Goal: Check status: Check status

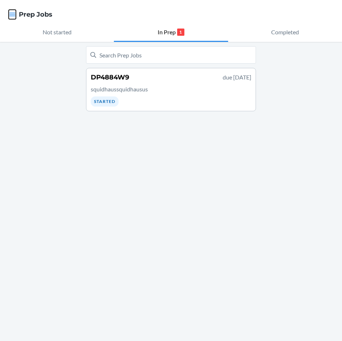
click at [13, 12] on icon "button" at bounding box center [12, 14] width 7 height 7
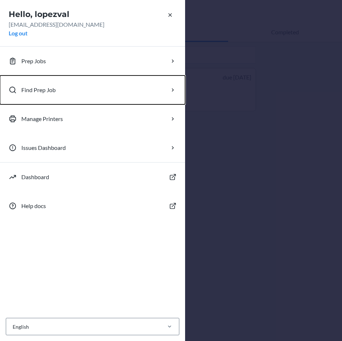
click at [73, 88] on button "Find Prep Job" at bounding box center [92, 89] width 185 height 29
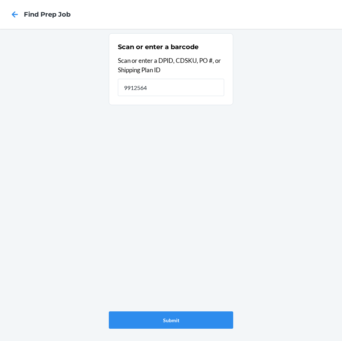
type input "9912564"
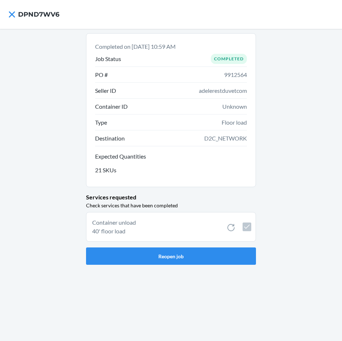
click at [281, 91] on div "Completed on [DATE] 10:59 AM Job Status Completed PO # 9912564 Seller ID adeler…" at bounding box center [171, 185] width 342 height 312
click at [11, 14] on icon at bounding box center [12, 14] width 12 height 12
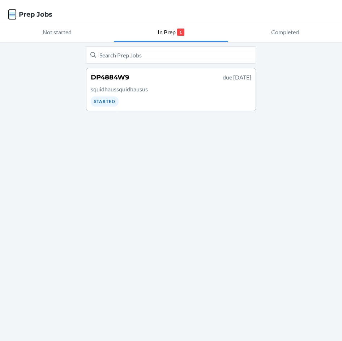
click at [12, 16] on icon "button" at bounding box center [12, 15] width 6 height 4
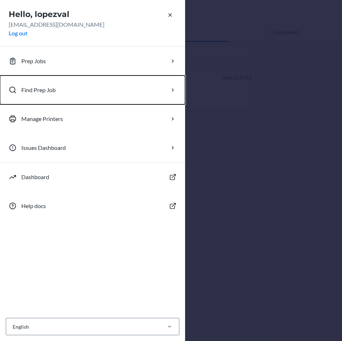
drag, startPoint x: 54, startPoint y: 94, endPoint x: 54, endPoint y: 85, distance: 9.8
click at [54, 85] on button "Find Prep Job" at bounding box center [92, 89] width 185 height 29
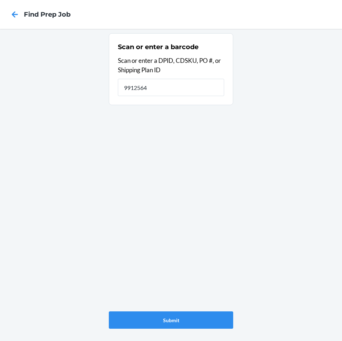
type input "9912564"
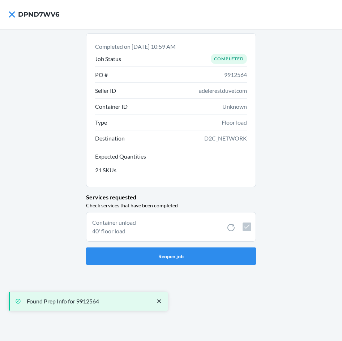
click at [288, 72] on div "Completed on [DATE] 10:59 AM Job Status Completed PO # 9912564 Seller ID adeler…" at bounding box center [171, 185] width 342 height 312
